Goal: Information Seeking & Learning: Check status

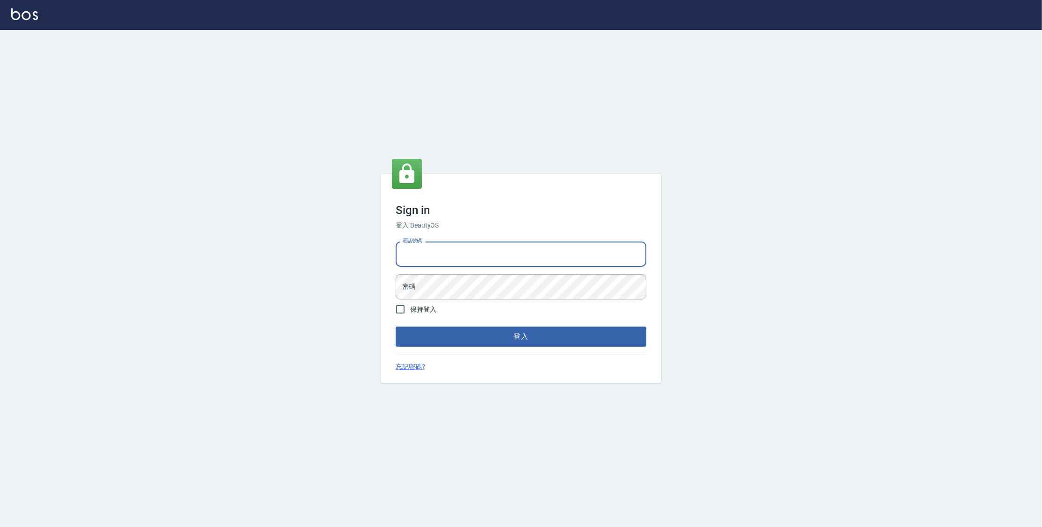
click at [447, 263] on input "電話號碼" at bounding box center [521, 254] width 251 height 25
type input "0977380821"
drag, startPoint x: 444, startPoint y: 252, endPoint x: 381, endPoint y: 253, distance: 62.2
click at [381, 254] on div "Sign in 登入 BeautyOS 電話號碼 [PHONE_NUMBER] 電話號碼 密碼 密碼 保持登入 登入 忘記密碼?" at bounding box center [521, 278] width 280 height 209
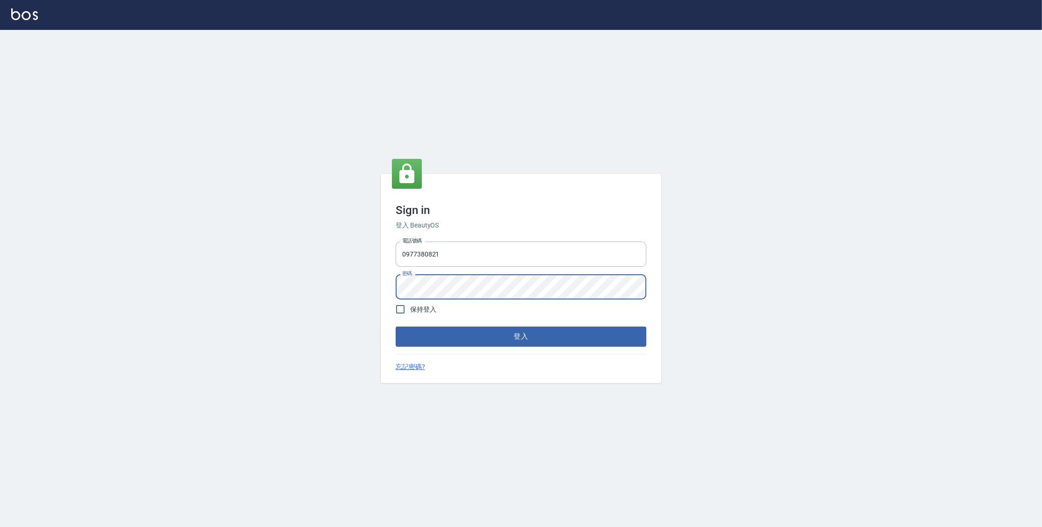
click at [396, 327] on button "登入" at bounding box center [521, 337] width 251 height 20
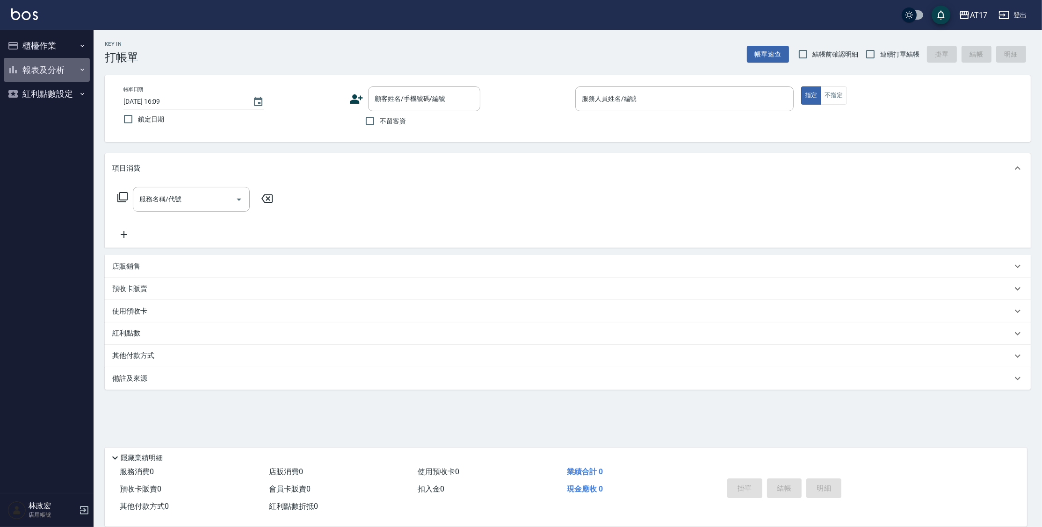
drag, startPoint x: 34, startPoint y: 71, endPoint x: 58, endPoint y: 217, distance: 148.3
click at [34, 71] on button "報表及分析" at bounding box center [47, 70] width 86 height 24
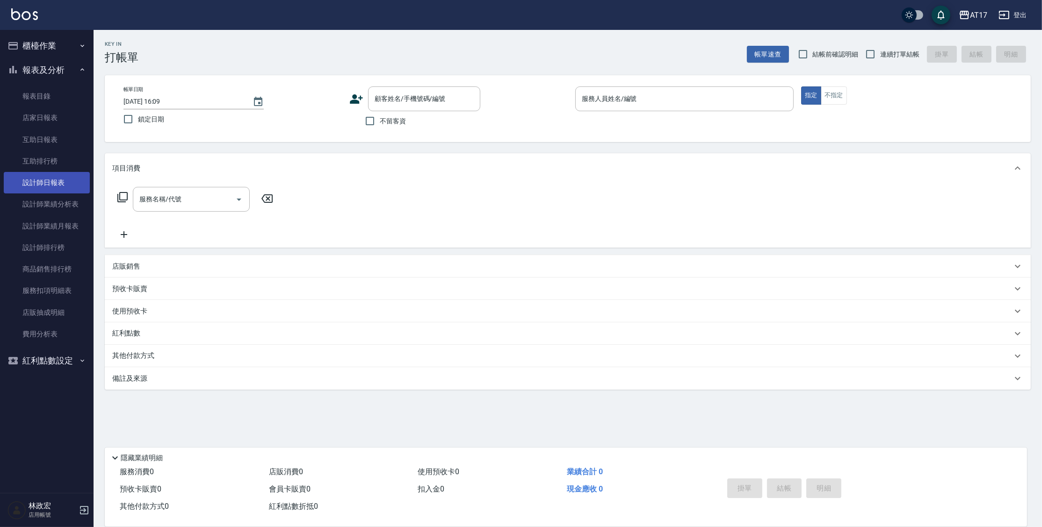
click at [54, 178] on link "設計師日報表" at bounding box center [47, 183] width 86 height 22
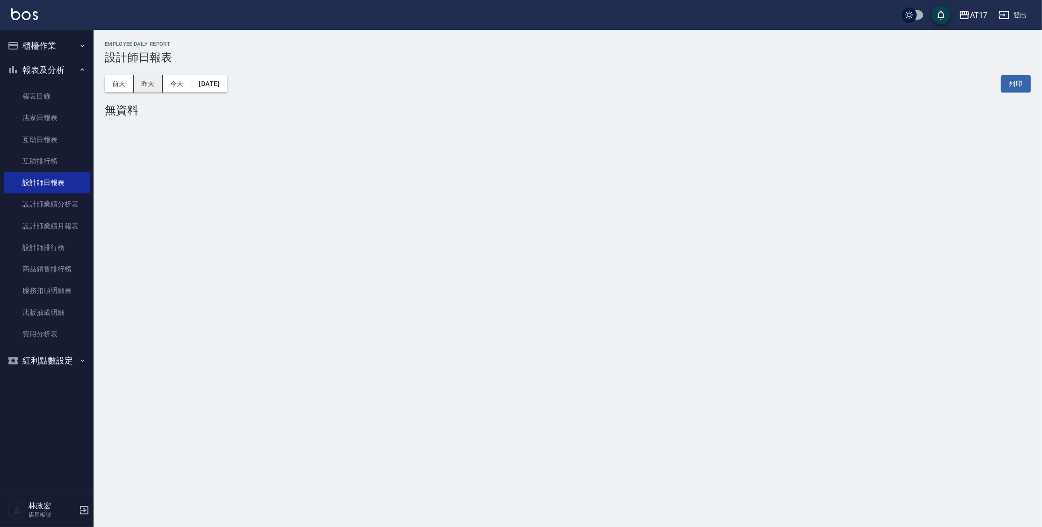
click at [152, 85] on button "昨天" at bounding box center [148, 83] width 29 height 17
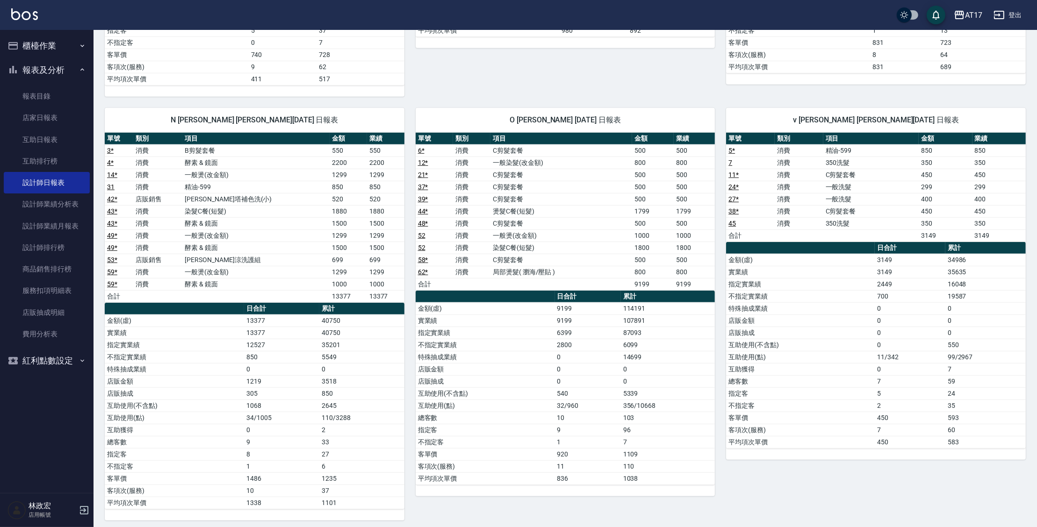
scroll to position [795, 0]
drag, startPoint x: 613, startPoint y: 324, endPoint x: 669, endPoint y: 331, distance: 56.5
click at [666, 330] on tr "指定實業績 6399 87093" at bounding box center [566, 333] width 300 height 12
click at [669, 330] on td "87093" at bounding box center [668, 333] width 94 height 12
click at [32, 17] on img at bounding box center [24, 14] width 27 height 12
